Goal: Task Accomplishment & Management: Manage account settings

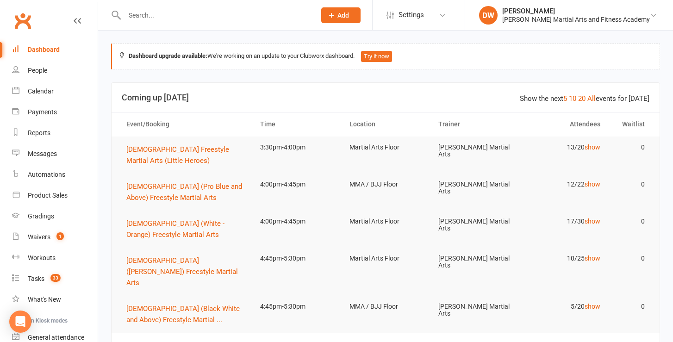
click at [146, 21] on input "text" at bounding box center [215, 15] width 187 height 13
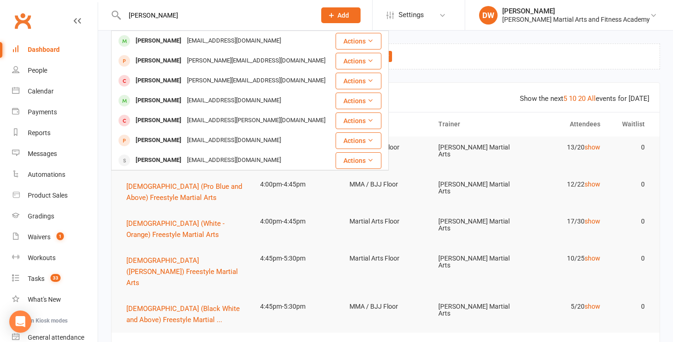
type input "[PERSON_NAME] both"
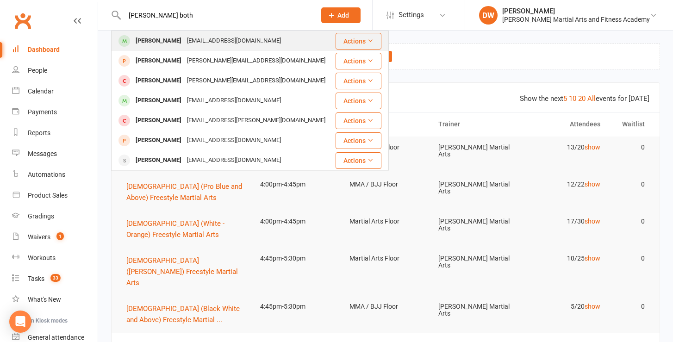
drag, startPoint x: 158, startPoint y: 31, endPoint x: 172, endPoint y: 40, distance: 16.8
click at [172, 40] on div "[PERSON_NAME]" at bounding box center [158, 40] width 51 height 13
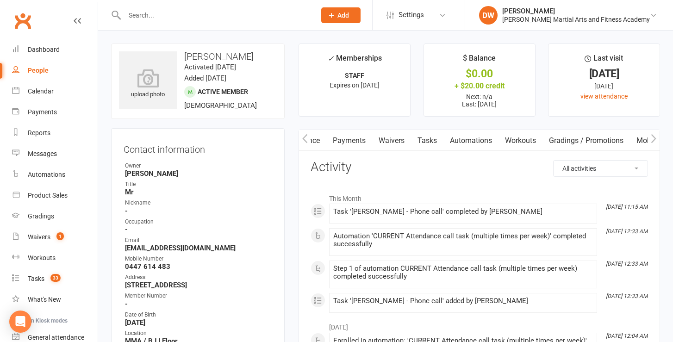
scroll to position [0, 158]
click at [564, 142] on link "Gradings / Promotions" at bounding box center [558, 140] width 87 height 21
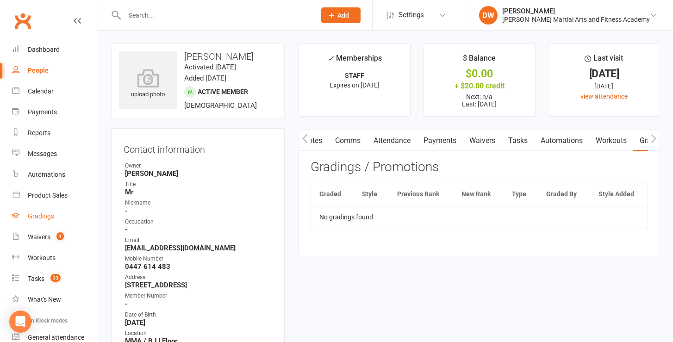
click at [43, 220] on link "Gradings" at bounding box center [55, 216] width 86 height 21
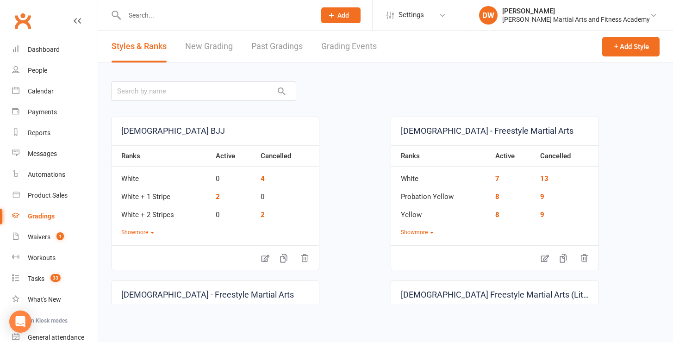
click at [288, 40] on link "Past Gradings" at bounding box center [276, 47] width 51 height 32
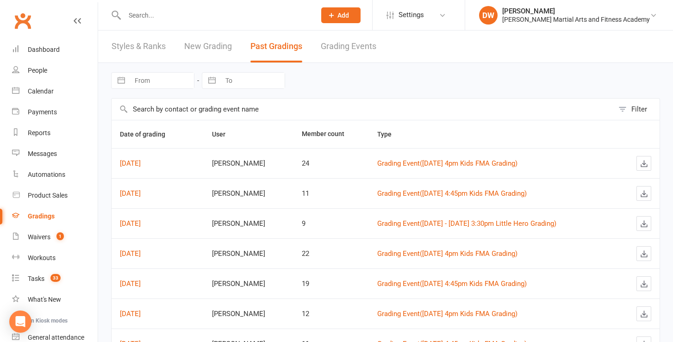
select select "7"
select select "2025"
select select "8"
select select "2025"
select select "9"
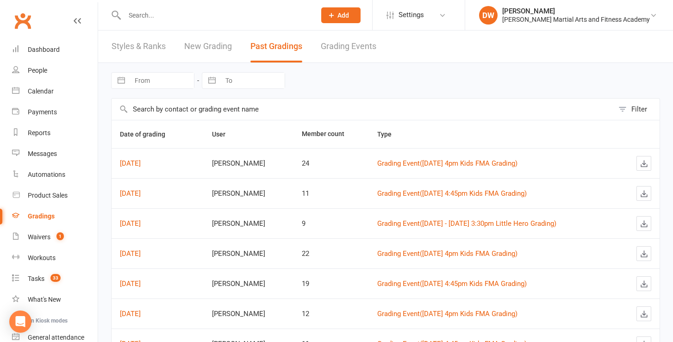
select select "2025"
click at [159, 82] on input "From" at bounding box center [162, 81] width 64 height 16
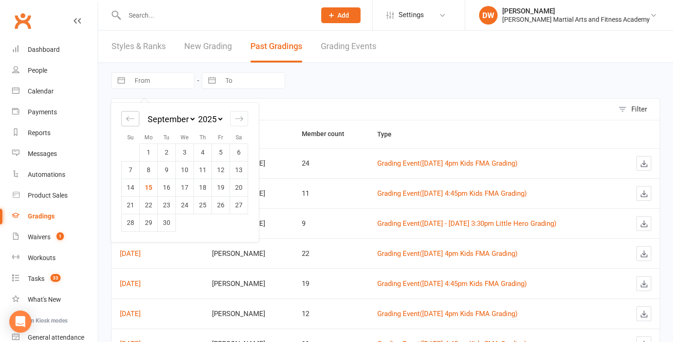
click at [136, 122] on div "Move backward to switch to the previous month." at bounding box center [130, 118] width 18 height 15
select select "5"
select select "2025"
select select "6"
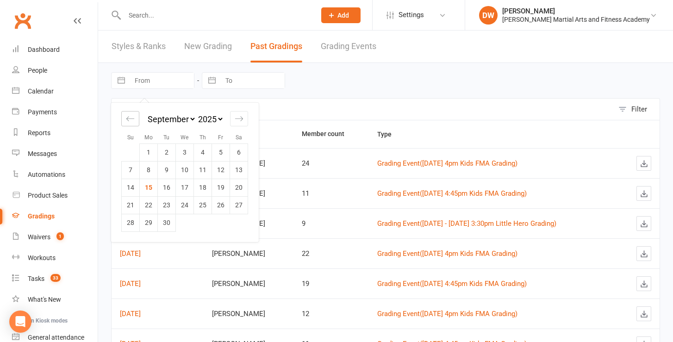
select select "2025"
click at [136, 122] on div "Move backward to switch to the previous month." at bounding box center [130, 118] width 18 height 15
select select "3"
select select "2025"
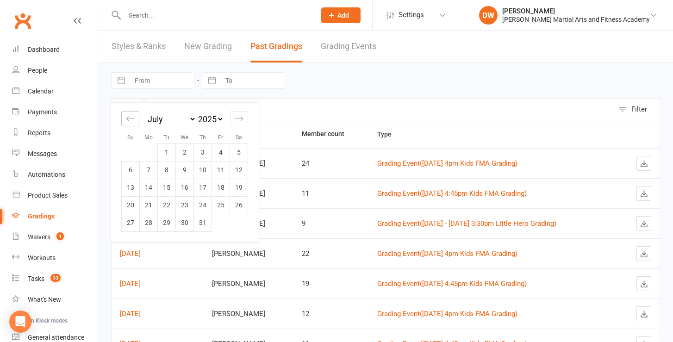
select select "4"
select select "2025"
click at [136, 122] on div "Move backward to switch to the previous month." at bounding box center [130, 118] width 18 height 15
select select "2"
select select "2025"
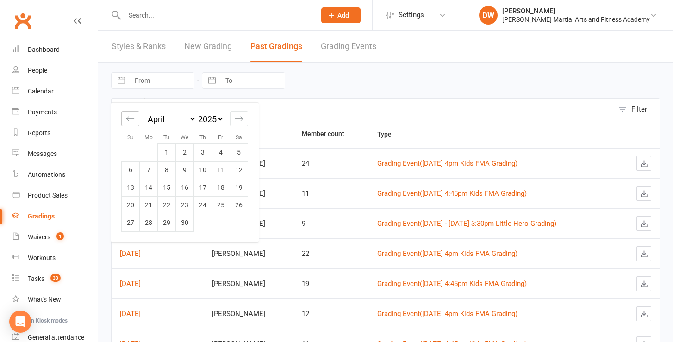
click at [136, 122] on div "Move backward to switch to the previous month." at bounding box center [130, 118] width 18 height 15
select select "1"
select select "2025"
click at [133, 118] on icon "Move backward to switch to the previous month." at bounding box center [130, 118] width 9 height 9
select select "2025"
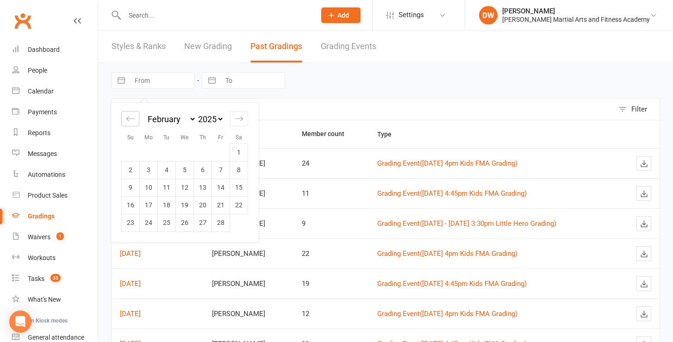
click at [133, 118] on icon "Move backward to switch to the previous month." at bounding box center [130, 118] width 9 height 9
select select "10"
select select "2024"
select select "11"
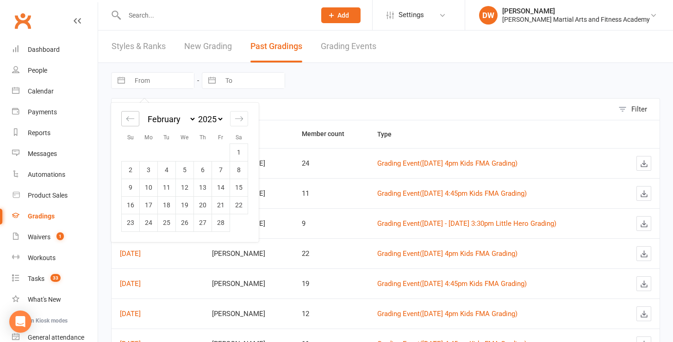
select select "2024"
click at [132, 151] on td "1" at bounding box center [131, 152] width 18 height 18
type input "[DATE]"
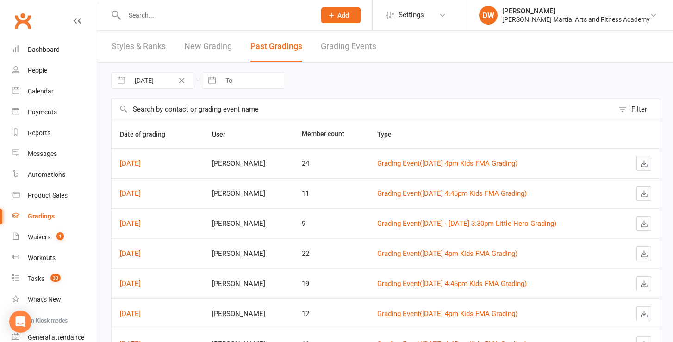
select select "7"
select select "2025"
select select "8"
select select "2025"
select select "9"
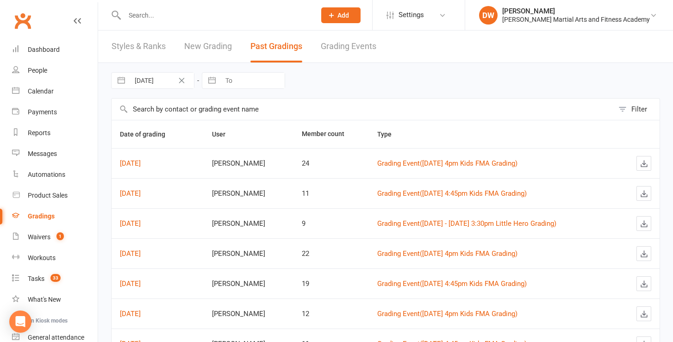
select select "2025"
click at [234, 86] on input "To" at bounding box center [252, 81] width 64 height 16
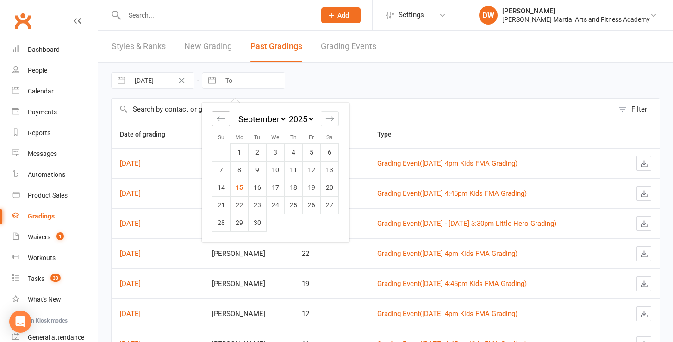
click at [224, 122] on icon "Move backward to switch to the previous month." at bounding box center [221, 118] width 9 height 9
select select "5"
select select "2025"
select select "6"
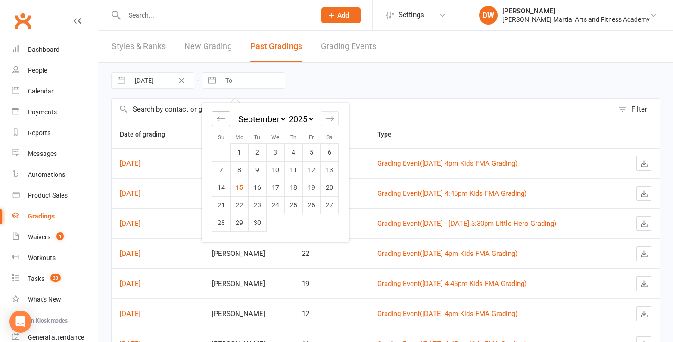
select select "2025"
click at [224, 122] on icon "Move backward to switch to the previous month." at bounding box center [221, 118] width 9 height 9
select select "4"
select select "2025"
click at [224, 122] on icon "Move backward to switch to the previous month." at bounding box center [221, 118] width 9 height 9
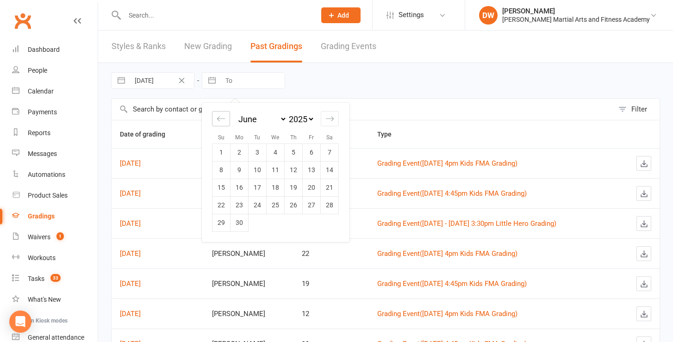
click at [224, 122] on icon "Move backward to switch to the previous month." at bounding box center [221, 118] width 9 height 9
select select "2"
select select "2025"
select select "3"
select select "2025"
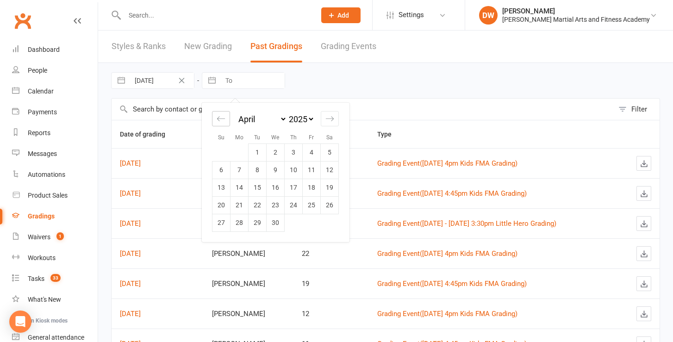
click at [224, 122] on icon "Move backward to switch to the previous month." at bounding box center [221, 118] width 9 height 9
select select "2025"
select select "1"
select select "2025"
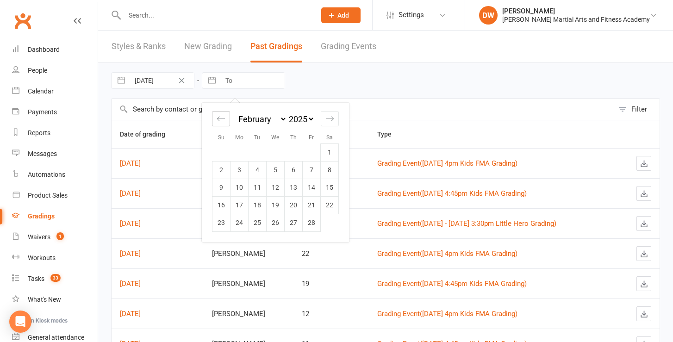
click at [224, 122] on icon "Move backward to switch to the previous month." at bounding box center [221, 118] width 9 height 9
select select "11"
select select "2024"
click at [307, 225] on td "31" at bounding box center [312, 223] width 18 height 18
type input "[DATE]"
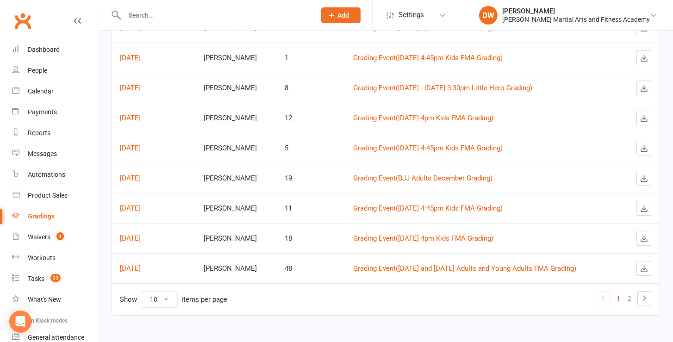
scroll to position [174, 0]
click at [412, 174] on link "Grading Event ( BJJ Adults December Grading )" at bounding box center [422, 178] width 139 height 8
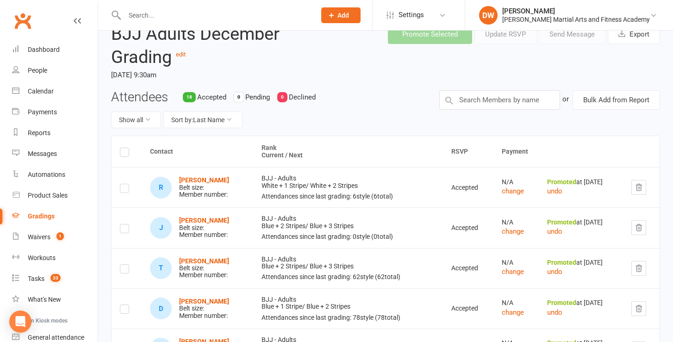
scroll to position [44, 0]
click at [492, 94] on input "text" at bounding box center [499, 98] width 121 height 19
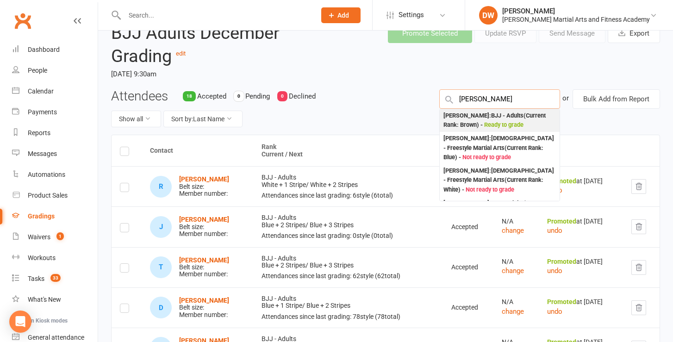
type input "[PERSON_NAME]"
click at [480, 118] on div "[PERSON_NAME] : BJJ - Adults (Current Rank: [PERSON_NAME] ) - Ready to grade" at bounding box center [499, 120] width 112 height 19
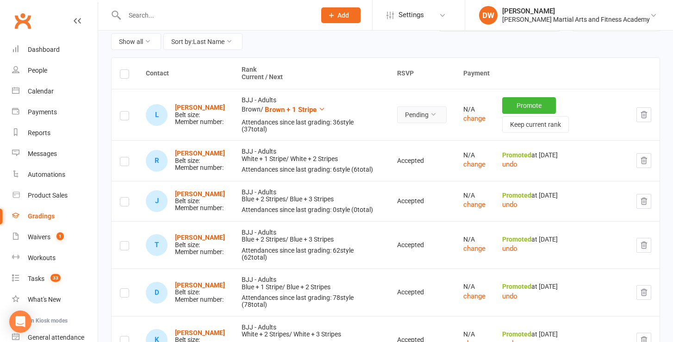
scroll to position [122, 0]
click at [443, 112] on button "Pending" at bounding box center [422, 114] width 50 height 17
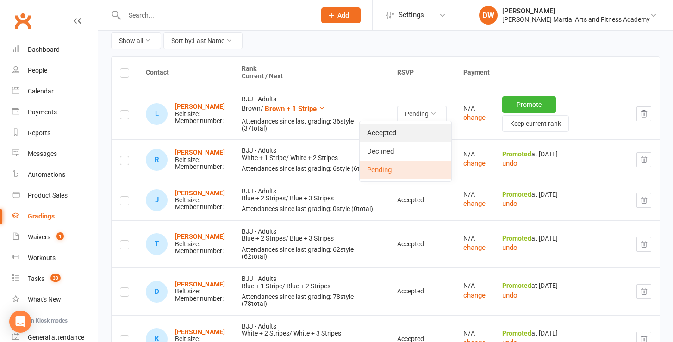
click at [400, 132] on link "Accepted" at bounding box center [406, 133] width 92 height 19
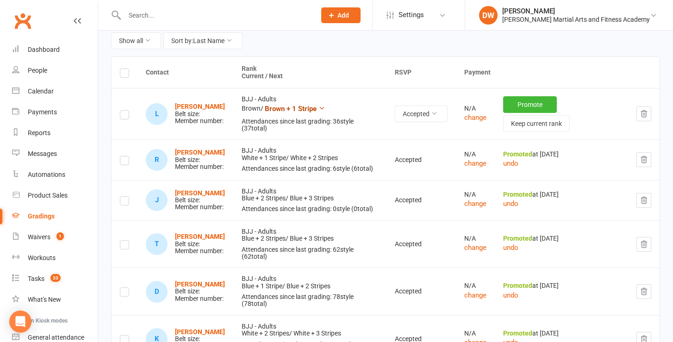
click at [324, 106] on icon at bounding box center [321, 108] width 7 height 7
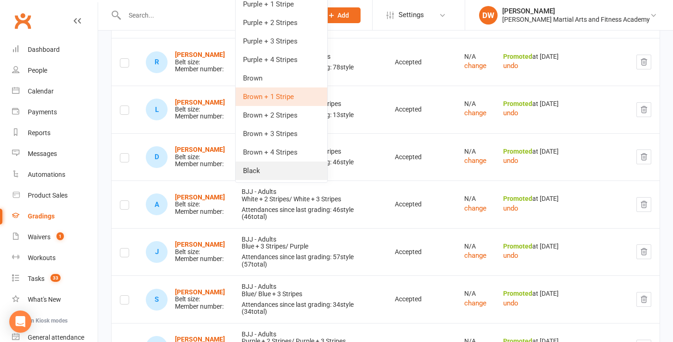
click at [262, 167] on link "Black" at bounding box center [282, 171] width 92 height 19
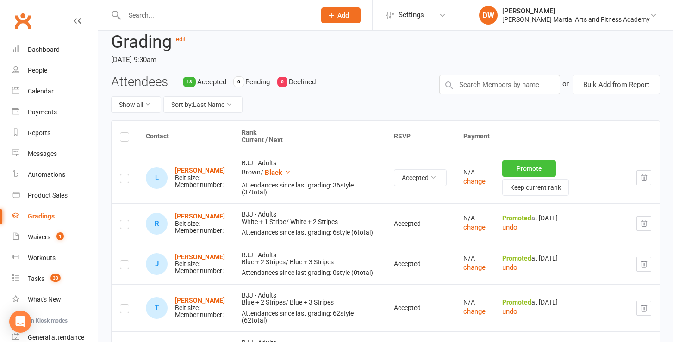
click at [541, 166] on button "Promote" at bounding box center [529, 168] width 54 height 17
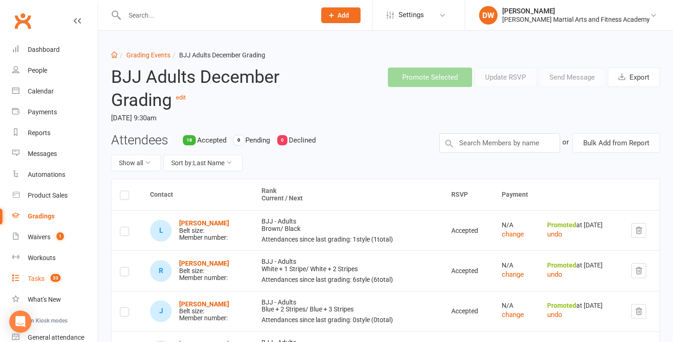
scroll to position [0, 0]
click at [150, 10] on input "text" at bounding box center [215, 15] width 187 height 13
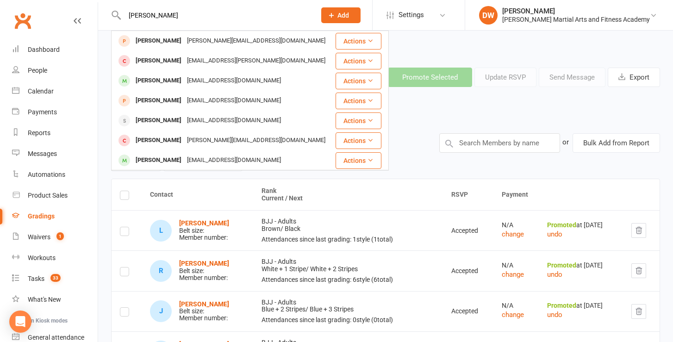
type input "[PERSON_NAME]"
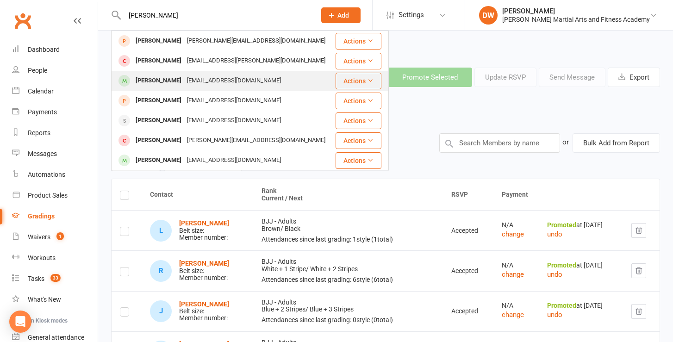
drag, startPoint x: 150, startPoint y: 10, endPoint x: 166, endPoint y: 83, distance: 75.3
click at [166, 83] on div "[PERSON_NAME]" at bounding box center [158, 80] width 51 height 13
